Goal: Navigation & Orientation: Find specific page/section

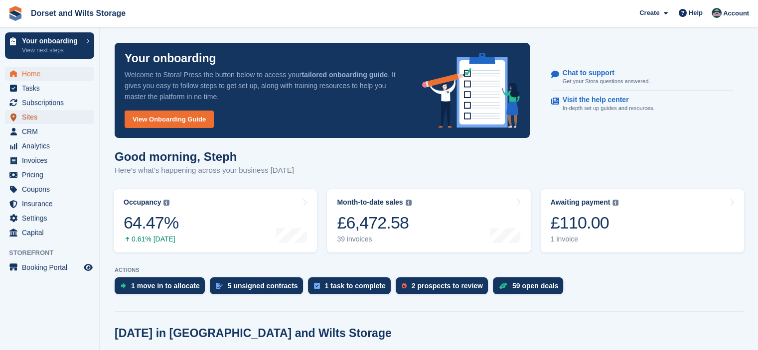
click at [26, 119] on span "Sites" at bounding box center [52, 117] width 60 height 14
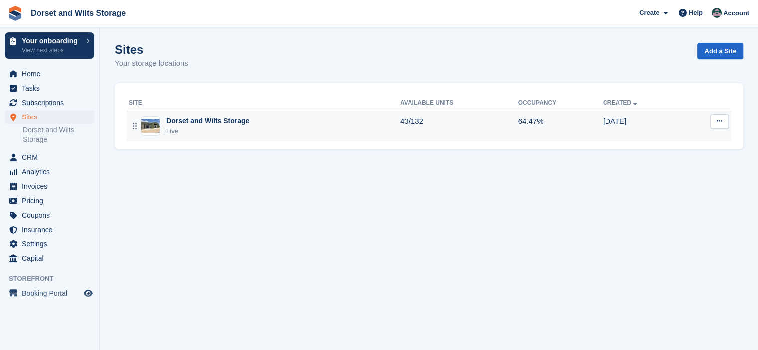
click at [152, 119] on img at bounding box center [150, 126] width 19 height 14
